Goal: Task Accomplishment & Management: Use online tool/utility

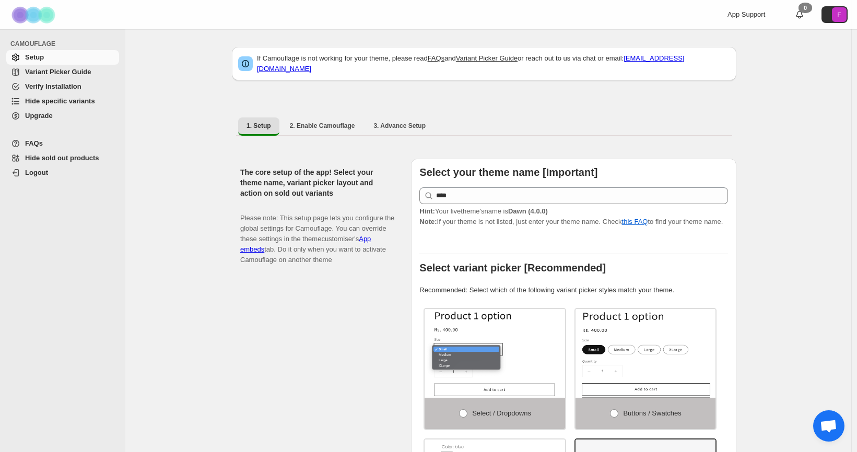
click at [56, 101] on span "Hide specific variants" at bounding box center [60, 101] width 70 height 8
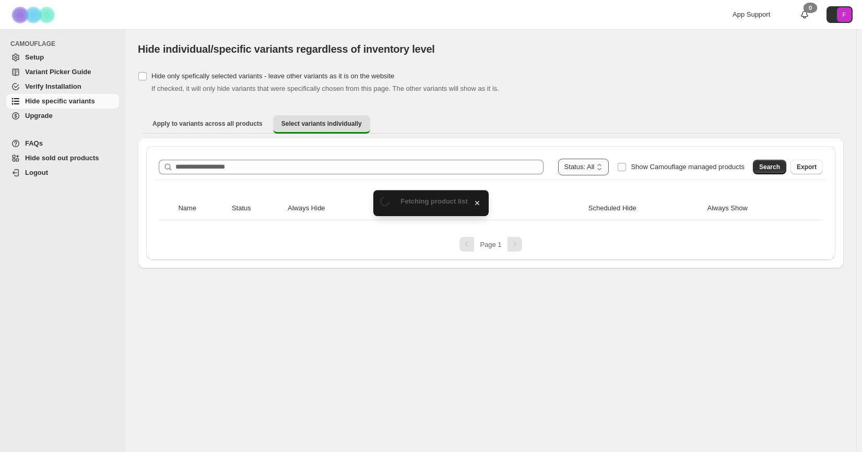
click at [593, 166] on select "**********" at bounding box center [583, 167] width 51 height 17
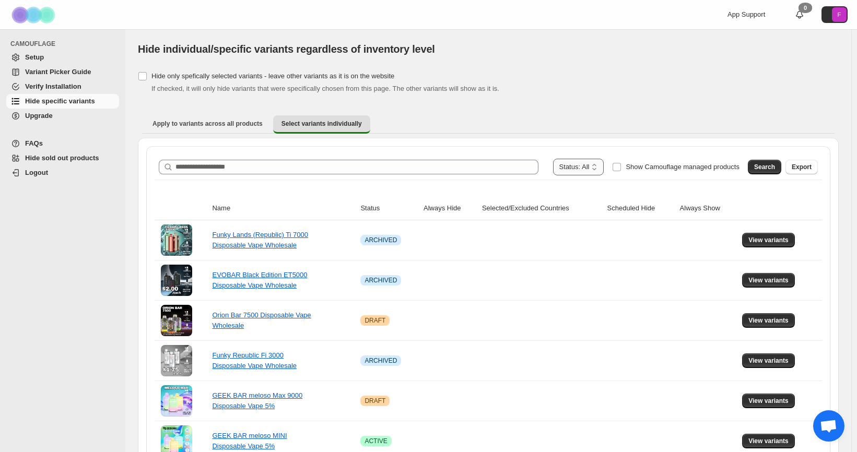
select select "******"
click at [574, 159] on select "**********" at bounding box center [578, 167] width 51 height 17
click at [775, 168] on span "Search" at bounding box center [764, 167] width 21 height 8
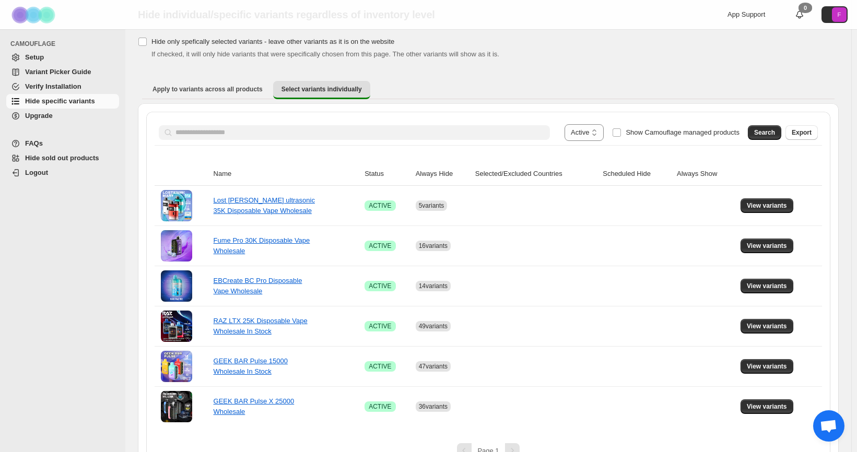
scroll to position [57, 0]
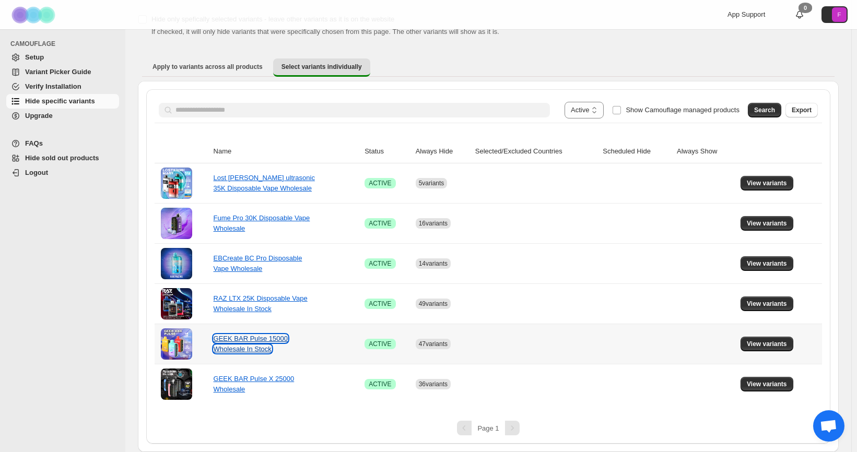
click at [267, 336] on link "GEEK BAR Pulse 15000 Wholesale In Stock" at bounding box center [251, 344] width 74 height 18
click at [767, 345] on span "View variants" at bounding box center [767, 344] width 40 height 8
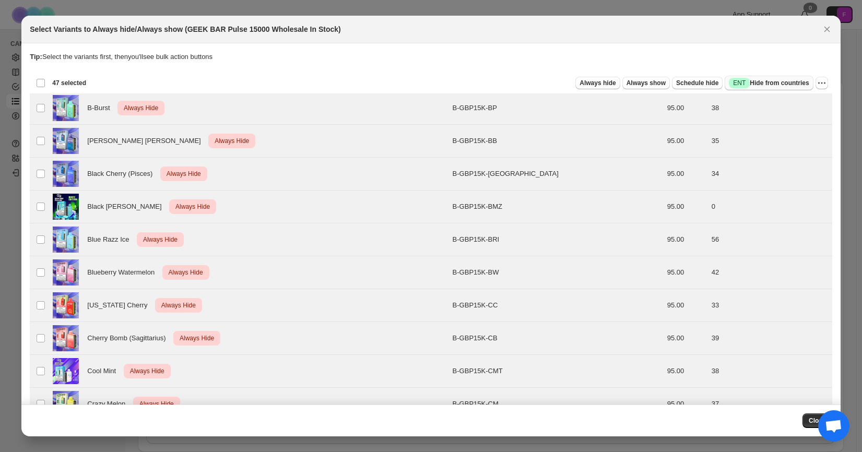
click at [768, 86] on span "Success ENT Hide from countries" at bounding box center [769, 83] width 80 height 10
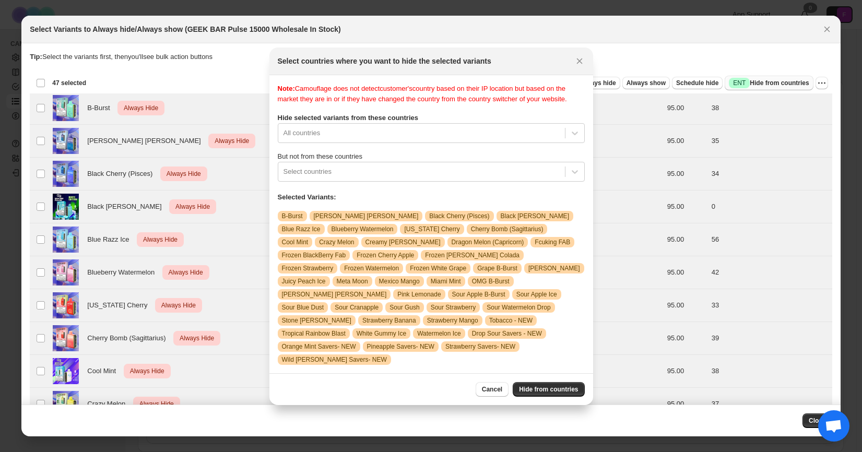
click at [768, 86] on span "Success ENT Hide from countries" at bounding box center [769, 83] width 80 height 10
click at [577, 66] on icon "Close" at bounding box center [580, 61] width 10 height 10
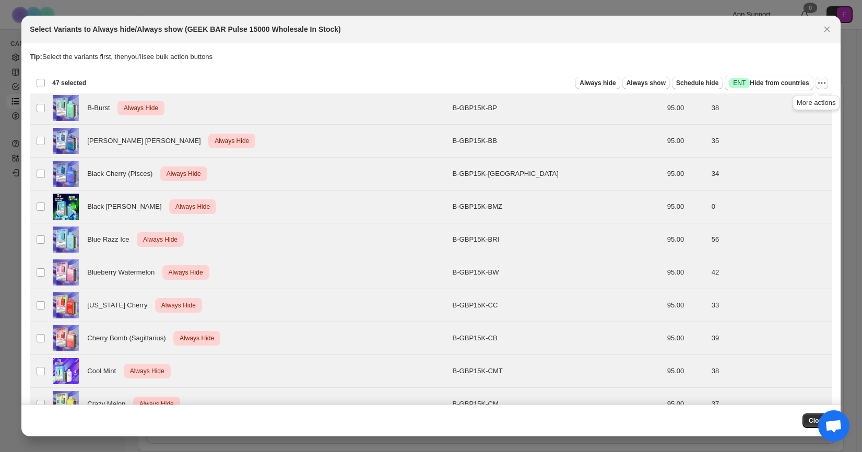
click at [821, 86] on icon "More actions" at bounding box center [822, 83] width 10 height 10
click at [761, 103] on span "Undo always hide" at bounding box center [768, 104] width 54 height 8
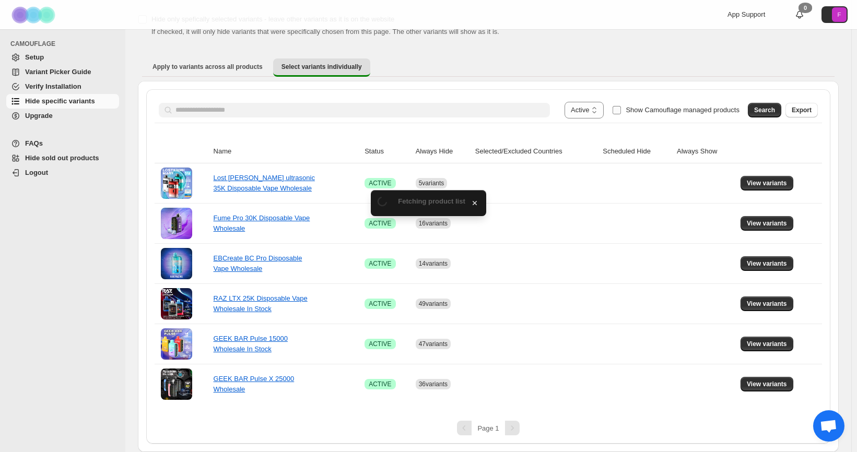
scroll to position [17, 0]
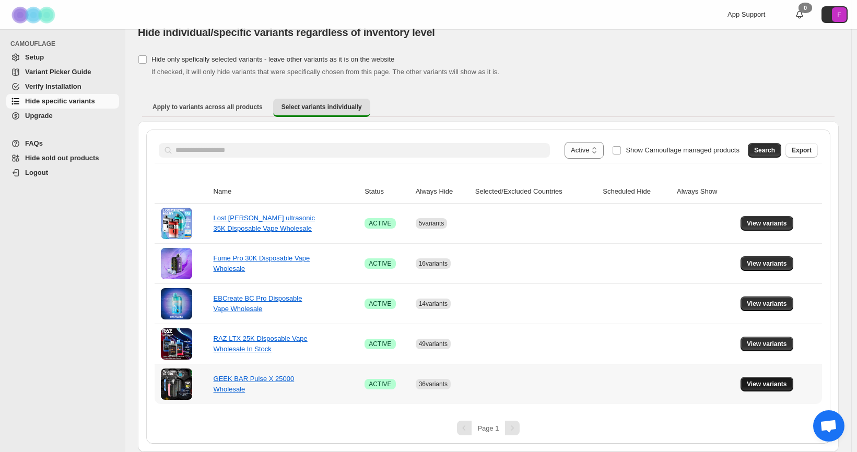
click at [758, 385] on span "View variants" at bounding box center [767, 384] width 40 height 8
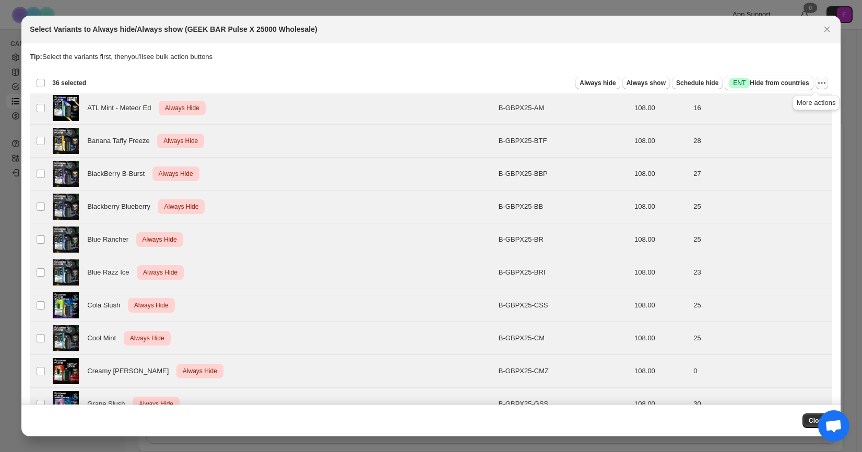
click at [817, 86] on icon "More actions" at bounding box center [822, 83] width 10 height 10
click at [769, 107] on span "Undo always hide" at bounding box center [768, 104] width 54 height 8
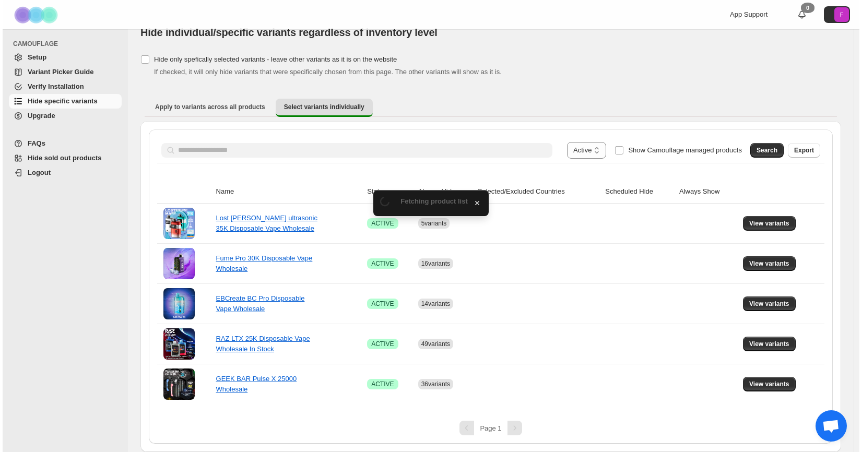
scroll to position [0, 0]
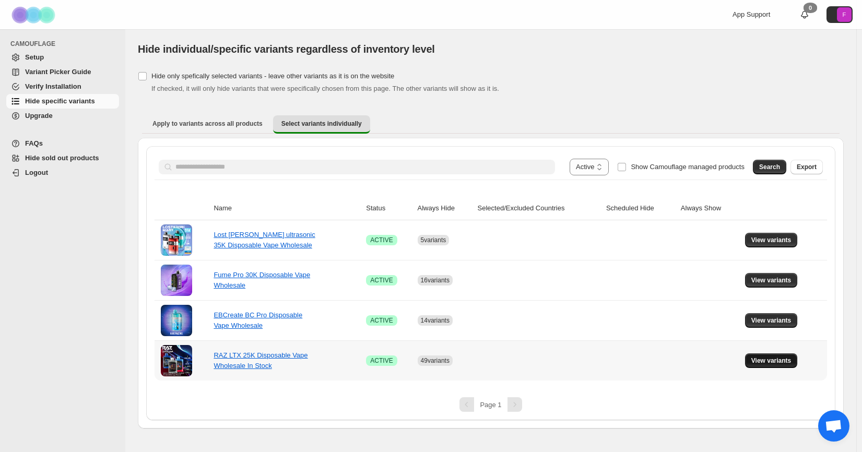
click at [776, 360] on span "View variants" at bounding box center [772, 361] width 40 height 8
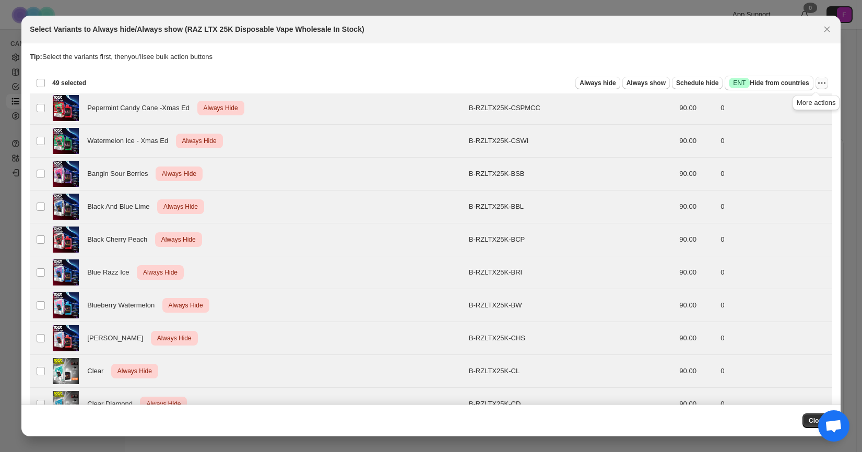
click at [817, 84] on icon "More actions" at bounding box center [822, 83] width 10 height 10
click at [775, 107] on span "Undo always hide" at bounding box center [768, 104] width 54 height 8
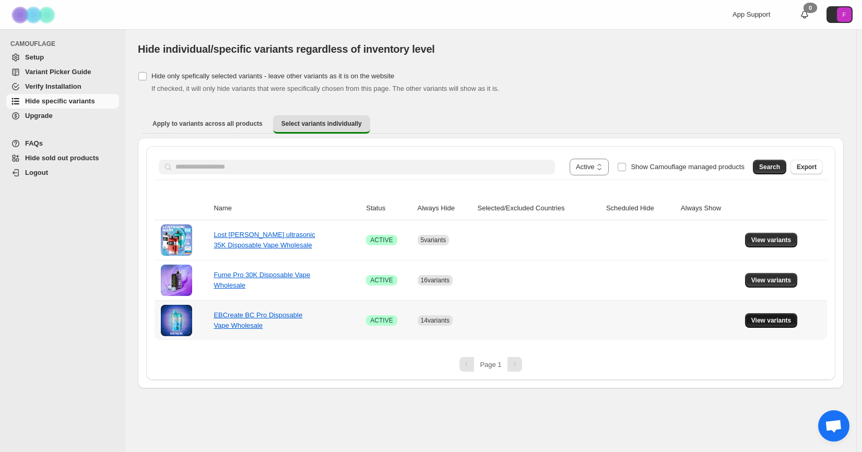
click at [780, 318] on span "View variants" at bounding box center [772, 321] width 40 height 8
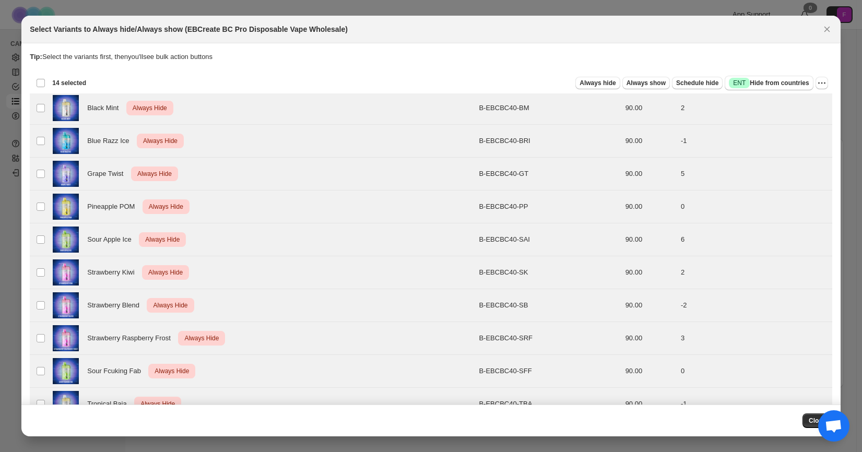
click at [39, 82] on div "Deselect all 14 product variants 14 selected" at bounding box center [61, 82] width 50 height 9
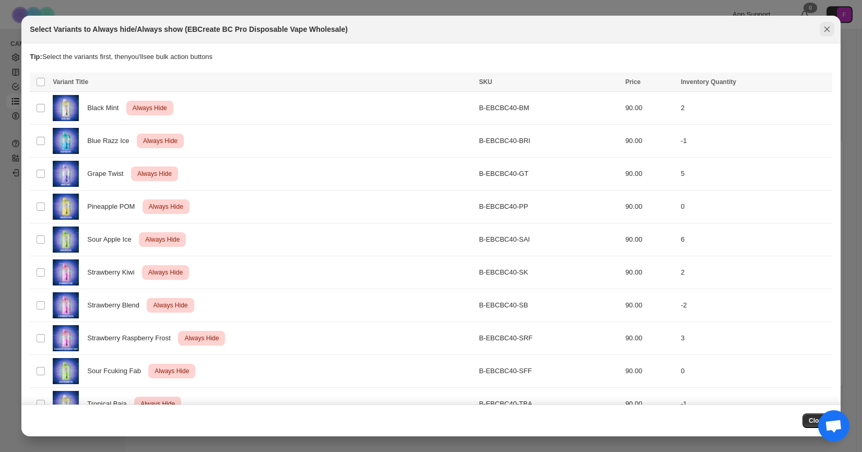
click at [826, 30] on icon "Close" at bounding box center [827, 30] width 6 height 6
